Goal: Obtain resource: Obtain resource

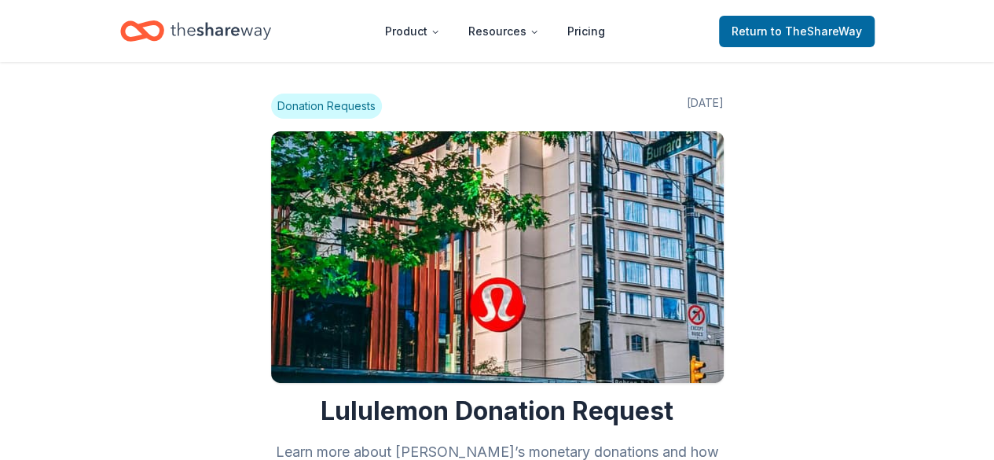
click at [347, 112] on span "Donation Requests" at bounding box center [326, 106] width 111 height 25
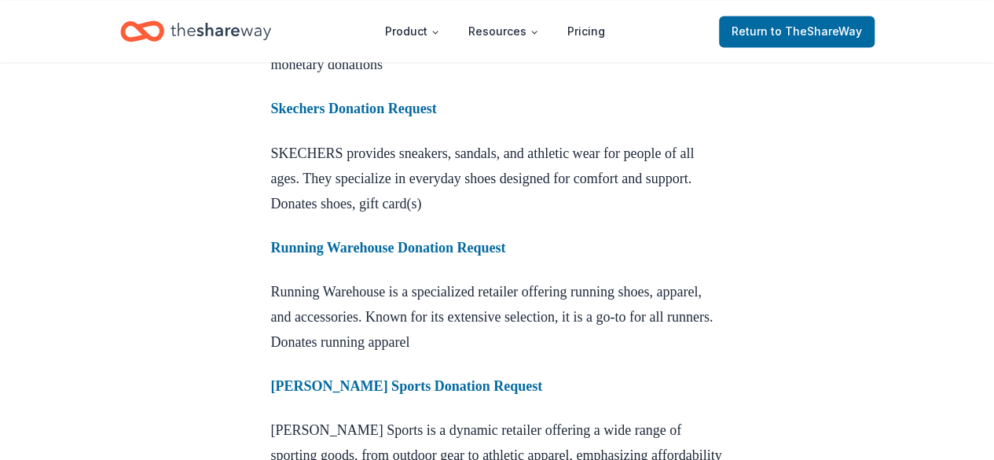
scroll to position [1378, 0]
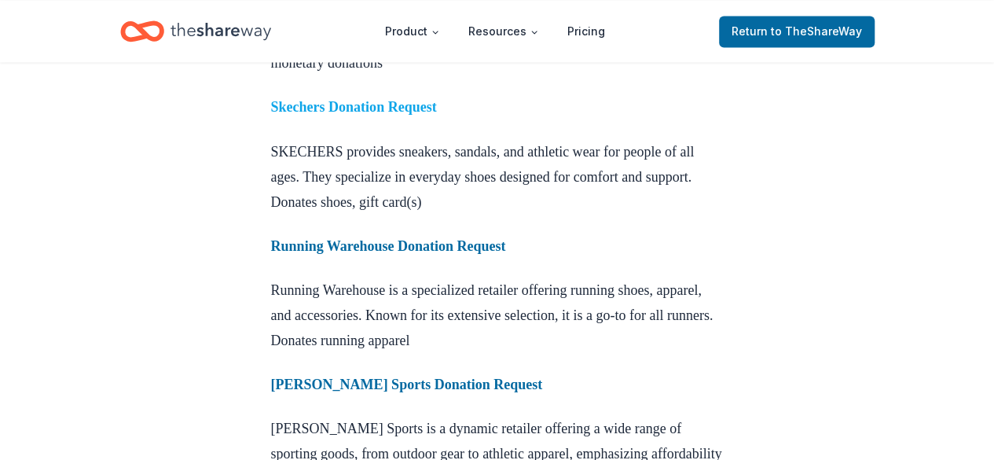
click at [434, 115] on strong "Skechers Donation Request" at bounding box center [354, 107] width 166 height 16
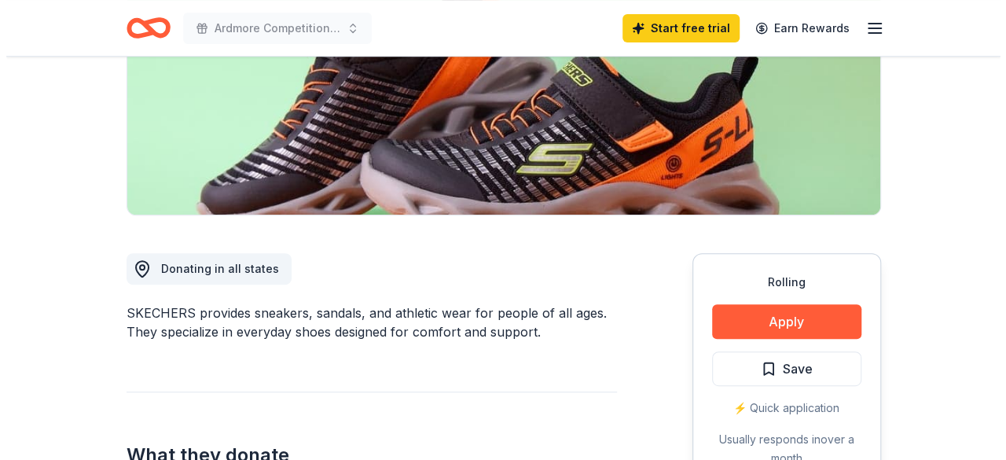
scroll to position [263, 0]
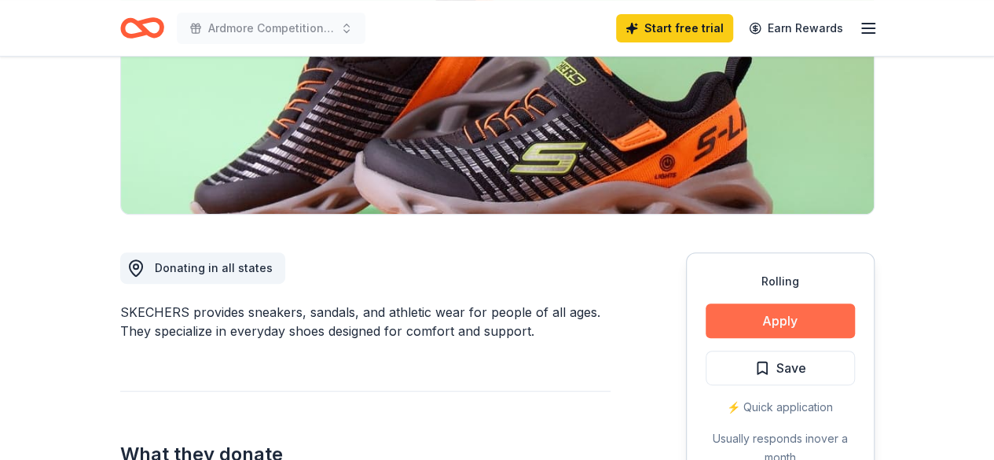
click at [805, 326] on button "Apply" at bounding box center [780, 320] width 149 height 35
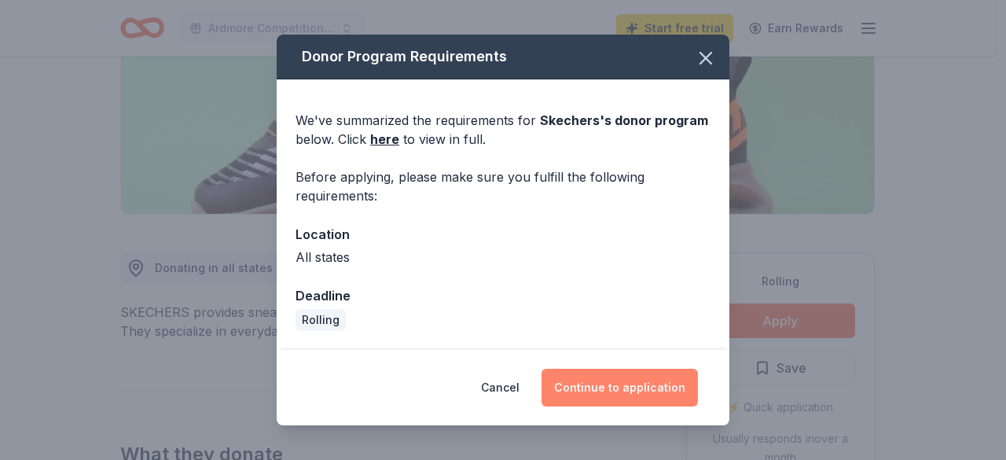
click at [602, 392] on button "Continue to application" at bounding box center [620, 388] width 156 height 38
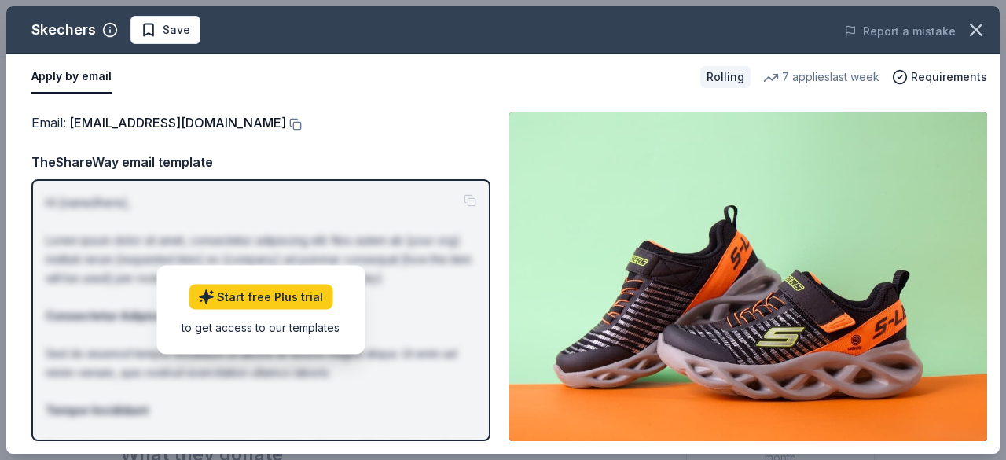
click at [285, 330] on div "to get access to our templates" at bounding box center [261, 327] width 158 height 17
click at [277, 299] on link "Start free Plus trial" at bounding box center [261, 297] width 144 height 25
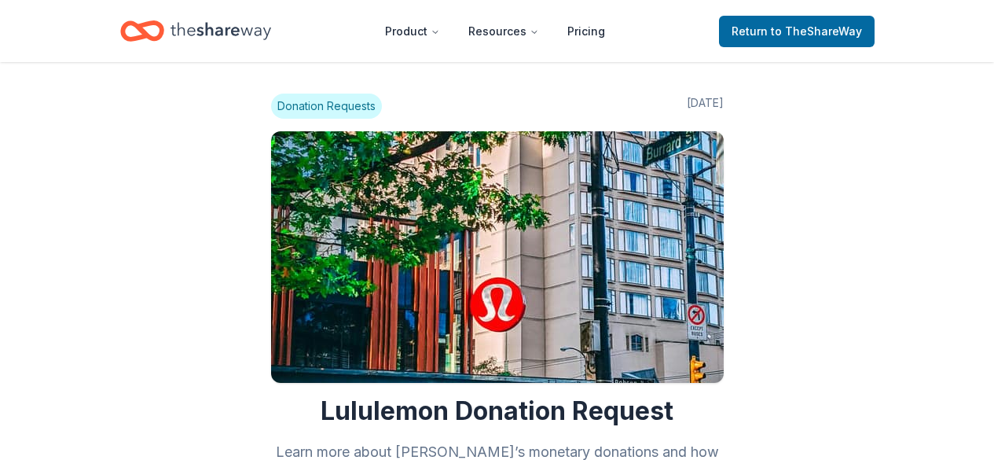
scroll to position [1378, 0]
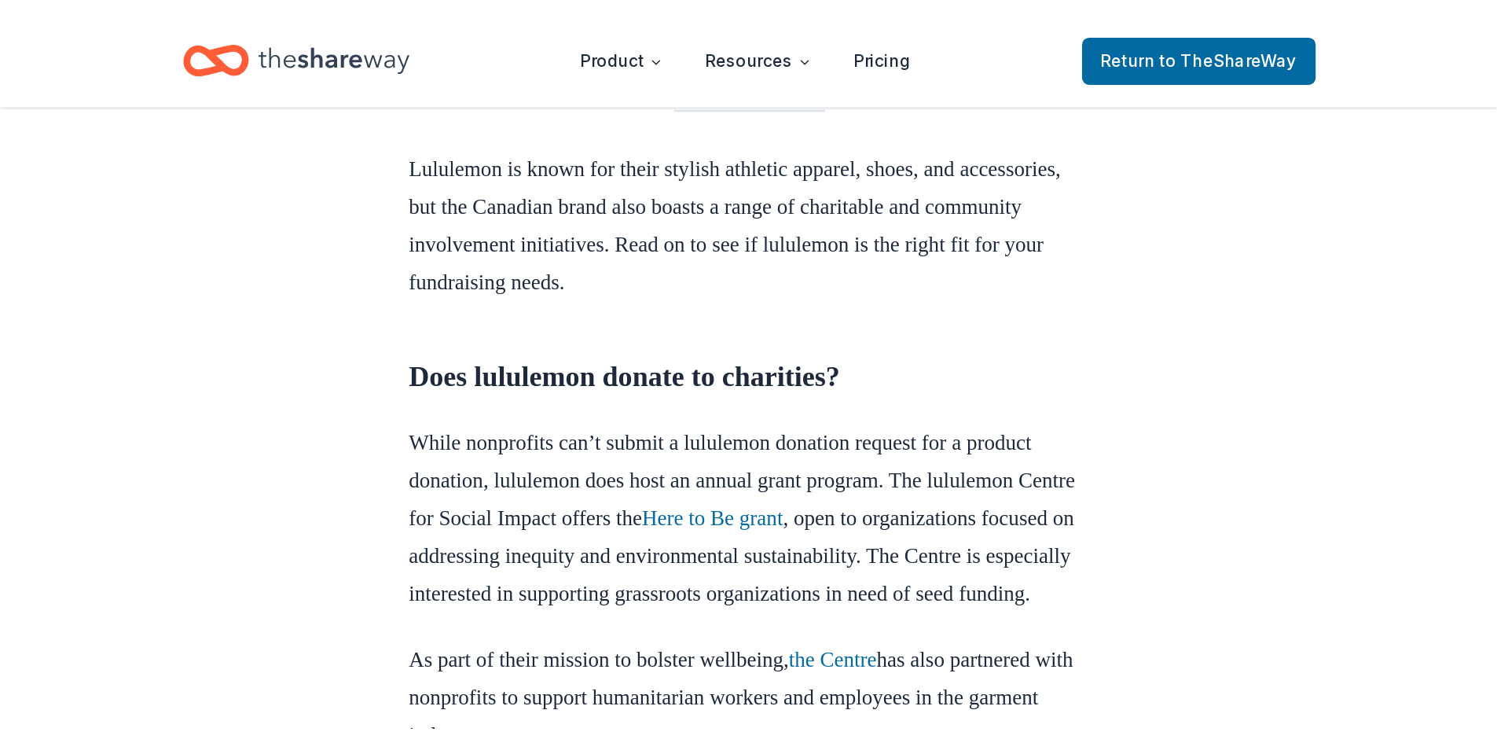
scroll to position [452, 0]
